Goal: Task Accomplishment & Management: Complete application form

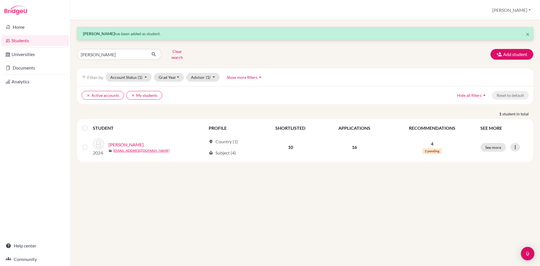
click at [516, 54] on button "Add student" at bounding box center [511, 54] width 43 height 11
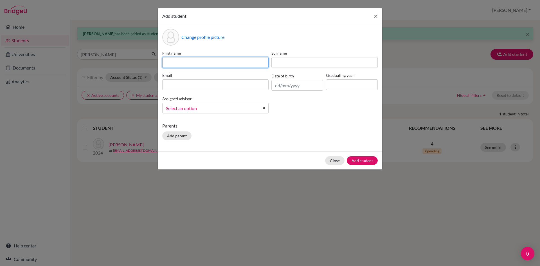
click at [176, 64] on input at bounding box center [215, 62] width 106 height 11
type input "Suprim"
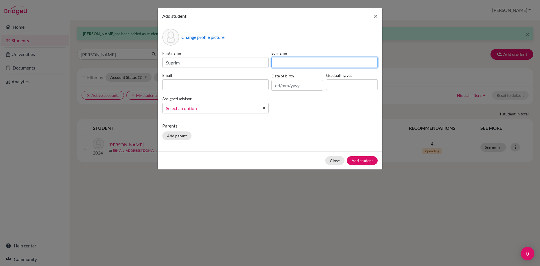
click at [284, 63] on input at bounding box center [324, 62] width 106 height 11
type input "[PERSON_NAME]"
click at [226, 85] on input at bounding box center [215, 84] width 106 height 11
paste input "gmail:[EMAIL_ADDRESS][DOMAIN_NAME]"
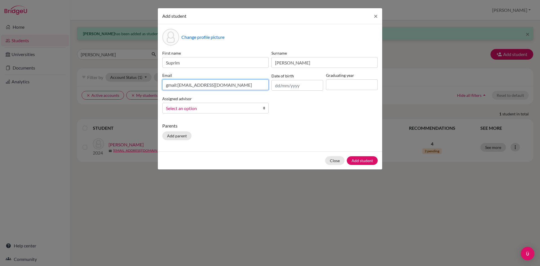
type input "gmail:[EMAIL_ADDRESS][DOMAIN_NAME]"
click at [292, 87] on input "text" at bounding box center [297, 85] width 52 height 11
drag, startPoint x: 223, startPoint y: 86, endPoint x: 135, endPoint y: 89, distance: 88.0
click at [135, 89] on div "Add student × Change profile picture First name Suprim Surname [PERSON_NAME] gm…" at bounding box center [270, 133] width 540 height 266
paste input "gmail:[EMAIL_ADDRESS][DOMAIN_NAME]"
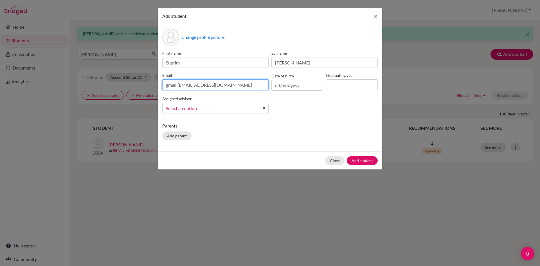
click at [178, 85] on input "gmail:[EMAIL_ADDRESS][DOMAIN_NAME]" at bounding box center [215, 84] width 106 height 11
type input "[EMAIL_ADDRESS][DOMAIN_NAME]"
click at [276, 85] on input "text" at bounding box center [297, 85] width 52 height 11
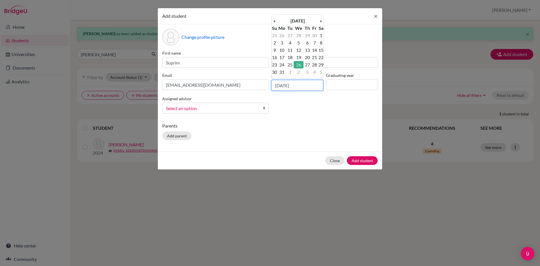
type input "[DATE]"
click at [351, 83] on input at bounding box center [352, 84] width 52 height 11
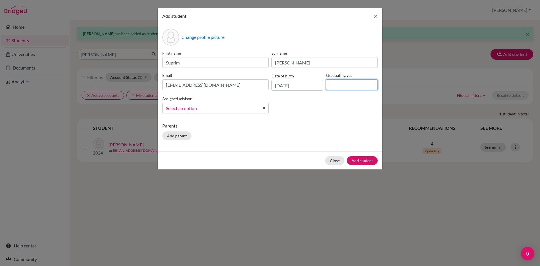
type input "2026"
click at [197, 107] on span "Select an option" at bounding box center [212, 108] width 92 height 7
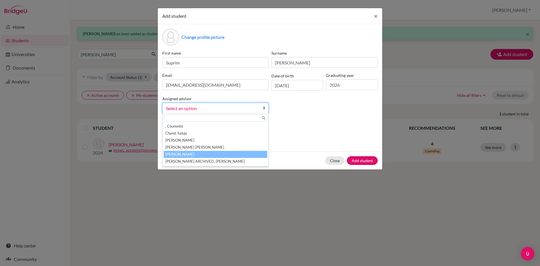
click at [187, 154] on li "[PERSON_NAME]" at bounding box center [215, 154] width 103 height 7
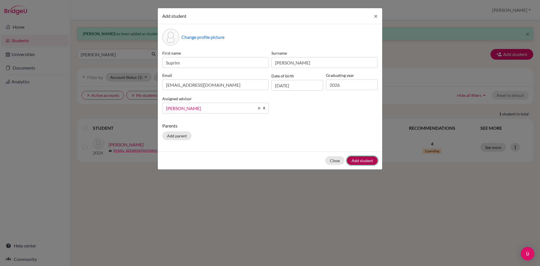
click at [365, 159] on button "Add student" at bounding box center [362, 160] width 31 height 9
